Goal: Task Accomplishment & Management: Manage account settings

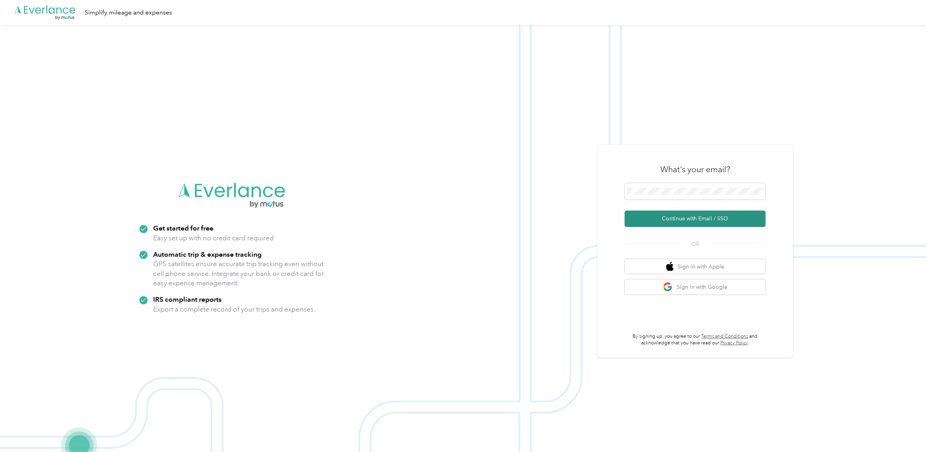
click at [708, 222] on button "Continue with Email / SSO" at bounding box center [694, 219] width 141 height 16
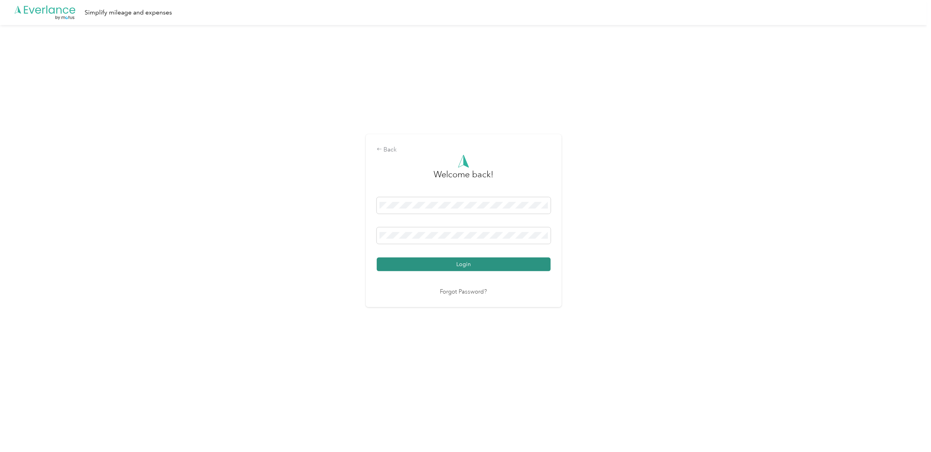
click at [432, 266] on button "Login" at bounding box center [464, 265] width 174 height 14
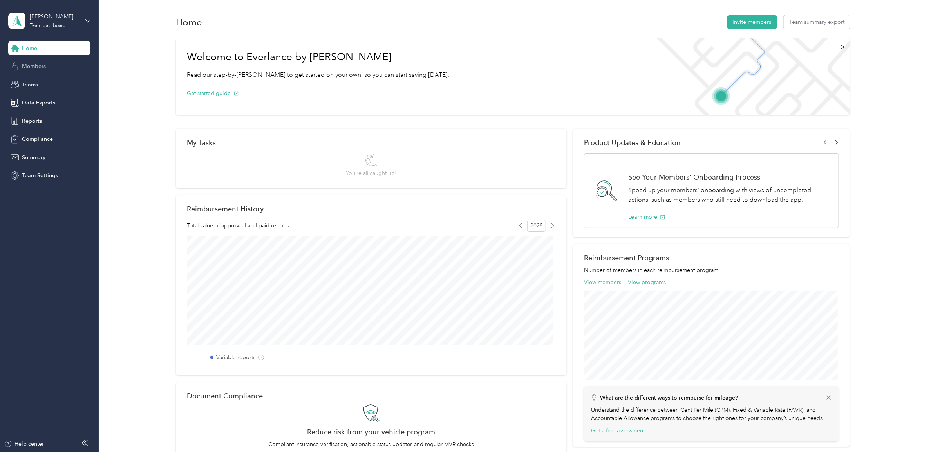
click at [33, 67] on span "Members" at bounding box center [34, 66] width 24 height 8
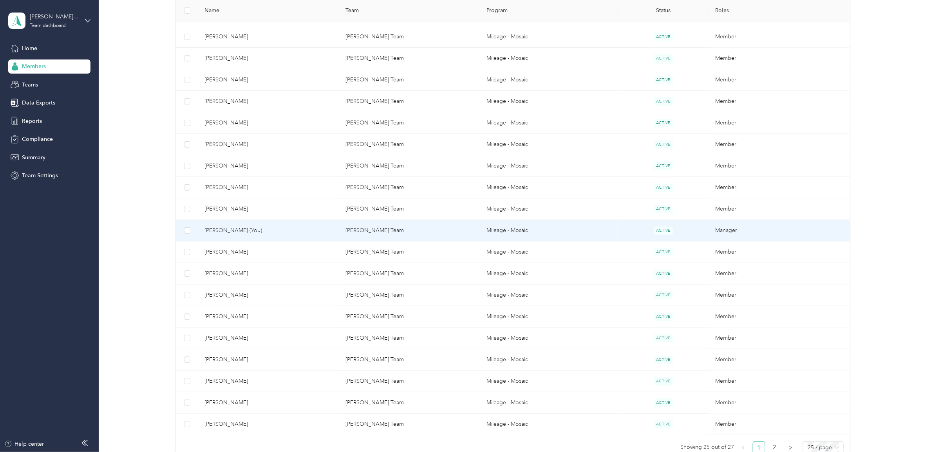
scroll to position [361, 0]
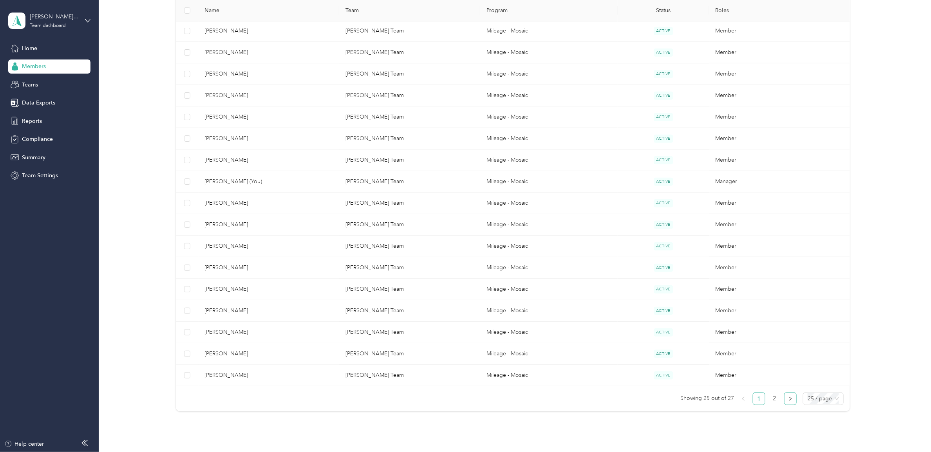
click at [784, 400] on button "button" at bounding box center [790, 399] width 13 height 13
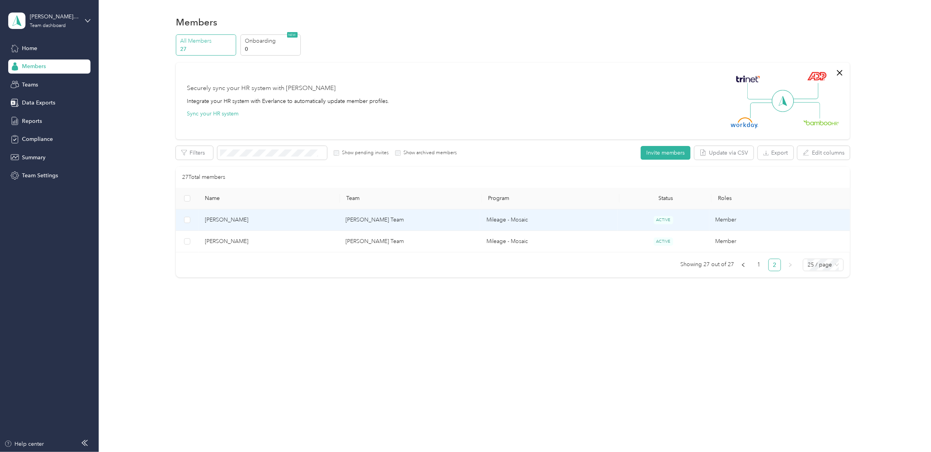
click at [215, 220] on span "[PERSON_NAME]" at bounding box center [269, 220] width 128 height 9
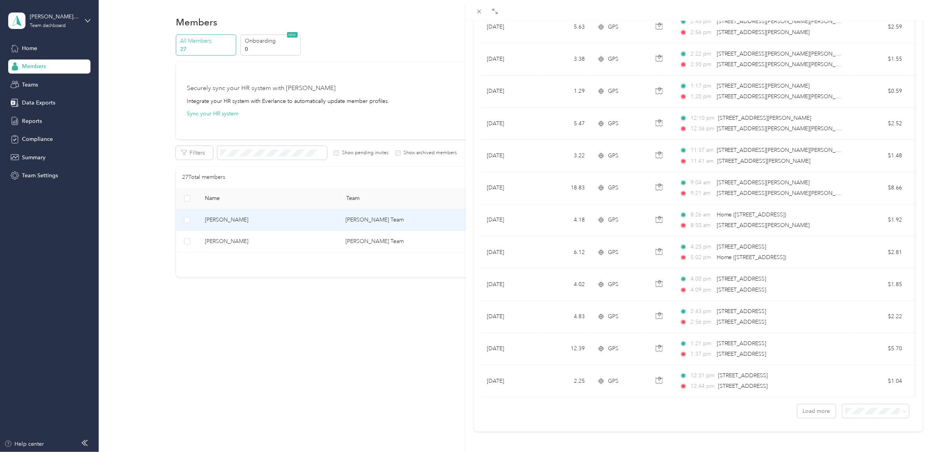
scroll to position [553, 0]
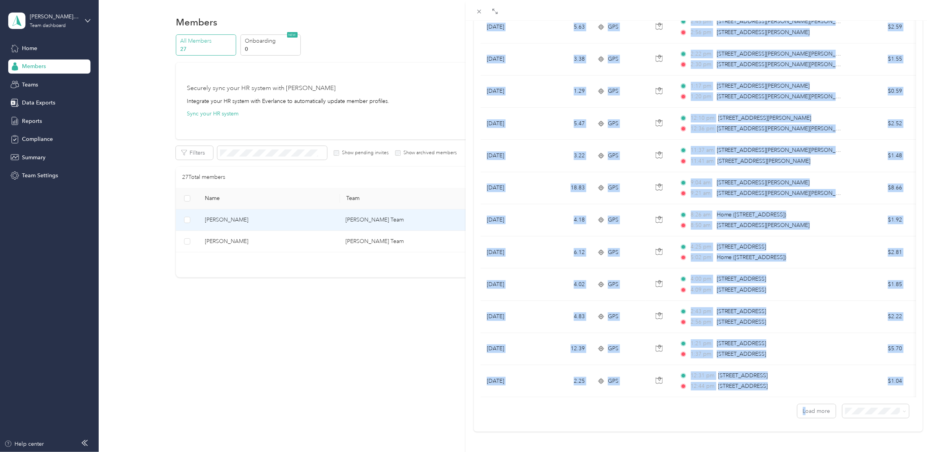
drag, startPoint x: 797, startPoint y: 392, endPoint x: 863, endPoint y: 385, distance: 66.1
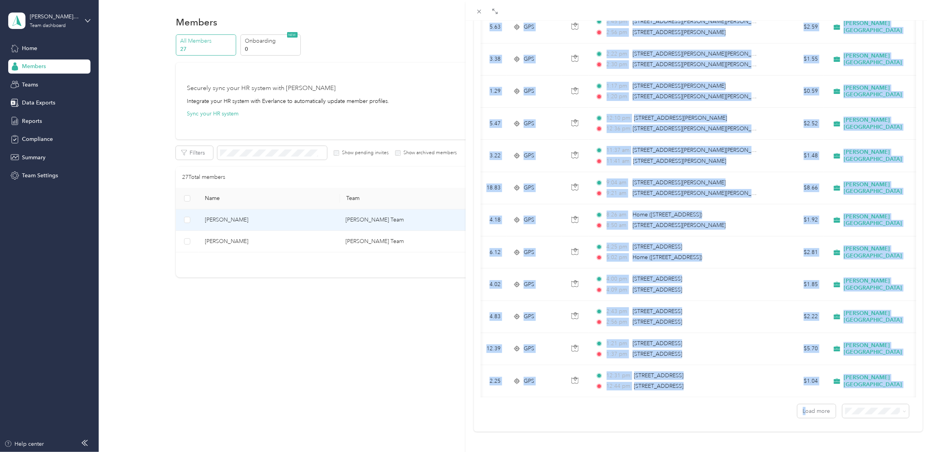
scroll to position [0, 108]
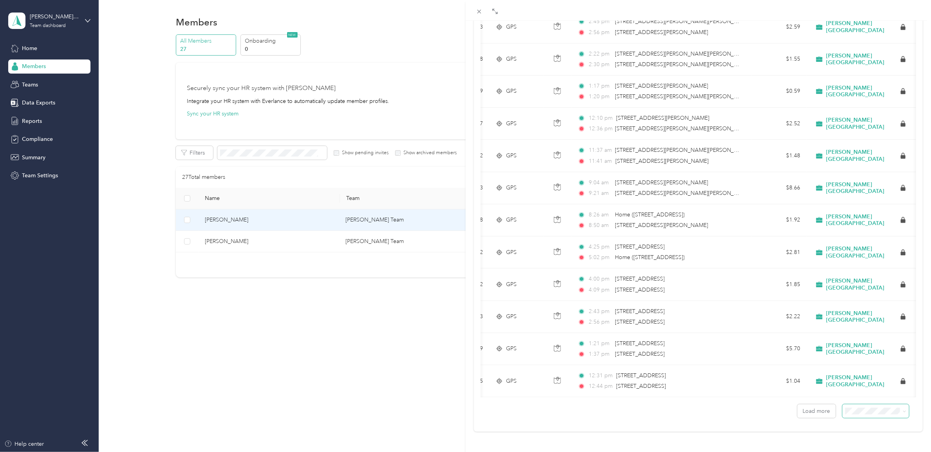
click at [900, 407] on span at bounding box center [903, 411] width 6 height 8
click at [902, 410] on icon at bounding box center [904, 412] width 4 height 4
click at [864, 393] on li "100 per load" at bounding box center [868, 390] width 67 height 14
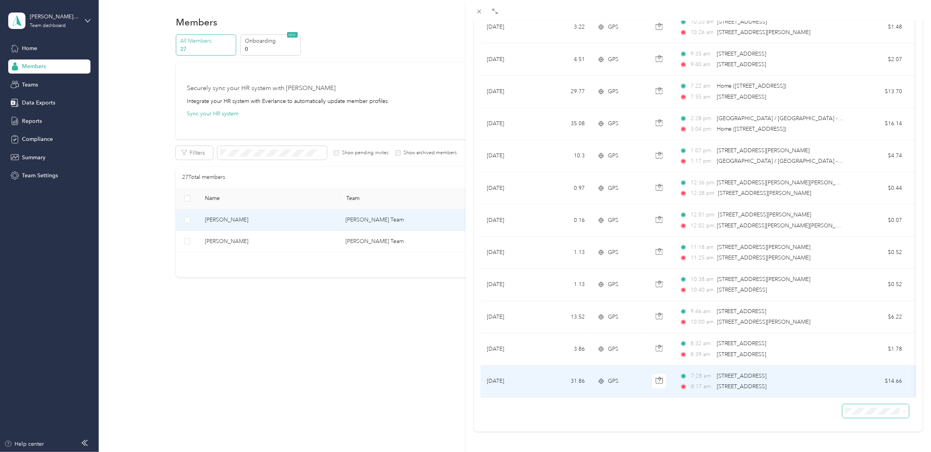
click at [731, 373] on span "[STREET_ADDRESS]" at bounding box center [741, 376] width 50 height 7
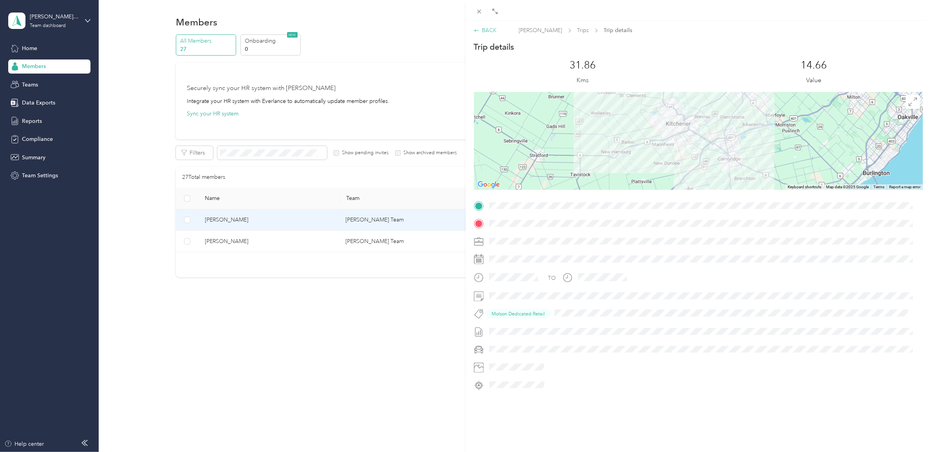
click at [488, 31] on div "BACK" at bounding box center [485, 30] width 23 height 8
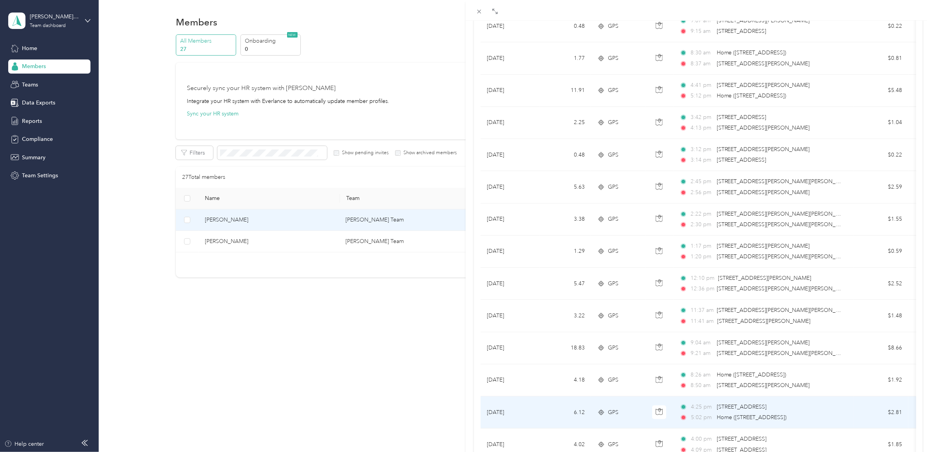
scroll to position [391, 0]
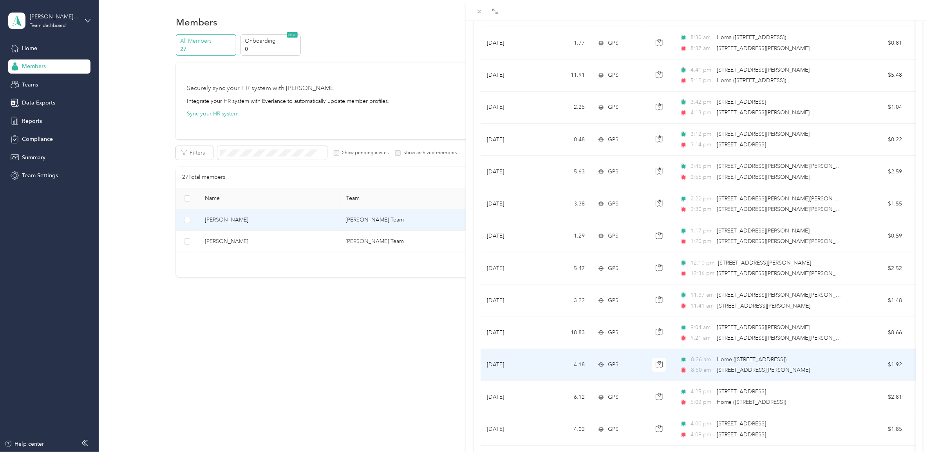
click at [707, 364] on span "8:26 am" at bounding box center [702, 359] width 22 height 9
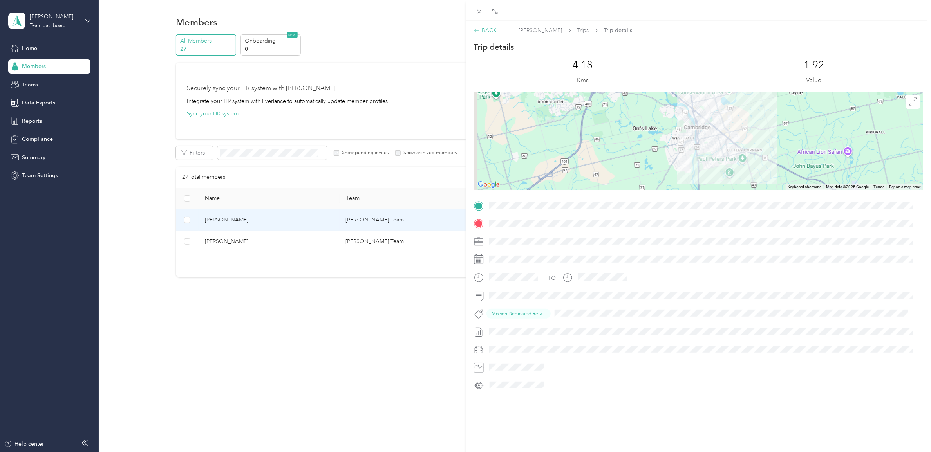
click at [487, 29] on div "BACK" at bounding box center [485, 30] width 23 height 8
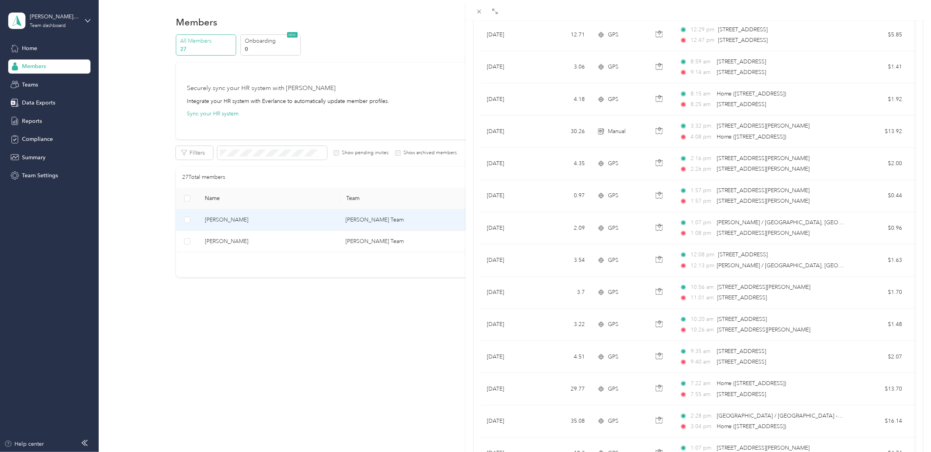
scroll to position [1077, 0]
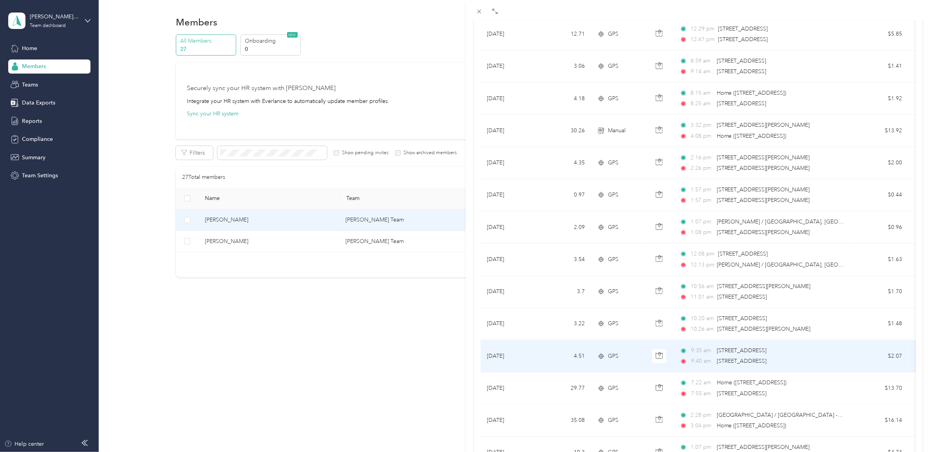
click at [756, 361] on div "9:35 am 100 The Boardwalk, Kitchener, ON N2N 0B1, [GEOGRAPHIC_DATA] 9:40 am [ST…" at bounding box center [761, 355] width 164 height 19
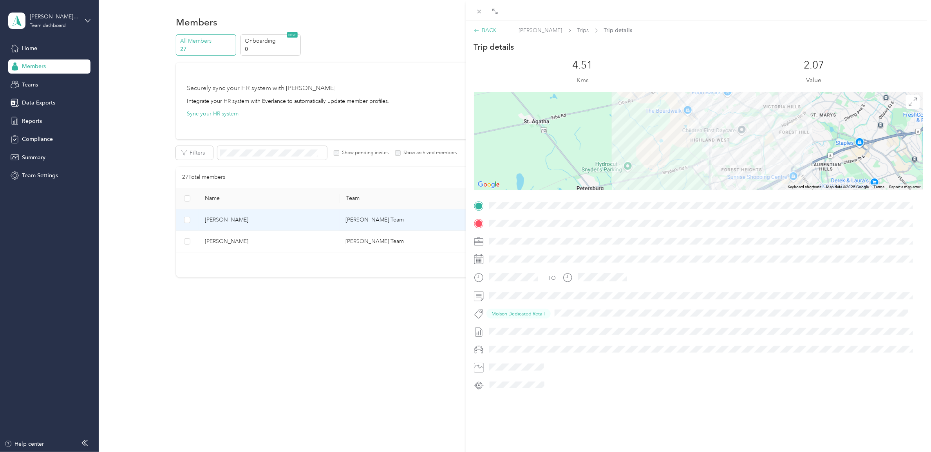
click at [488, 32] on div "BACK" at bounding box center [485, 30] width 23 height 8
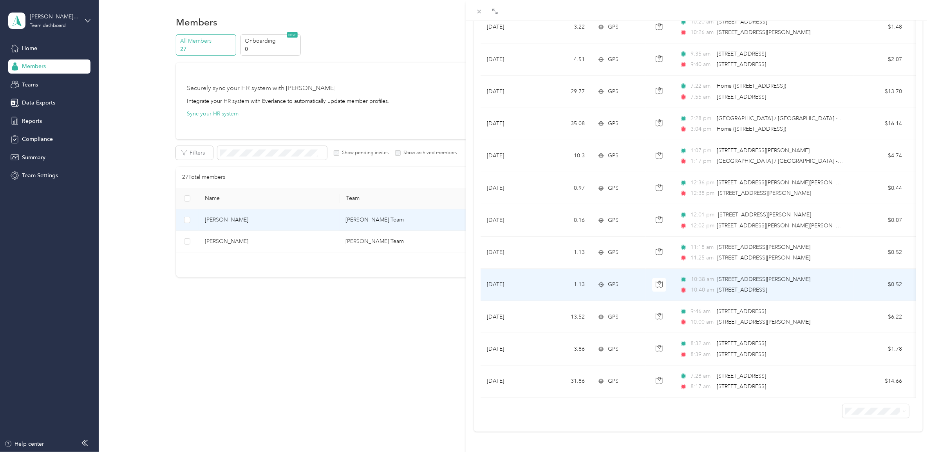
scroll to position [1197, 0]
